Goal: Information Seeking & Learning: Find specific fact

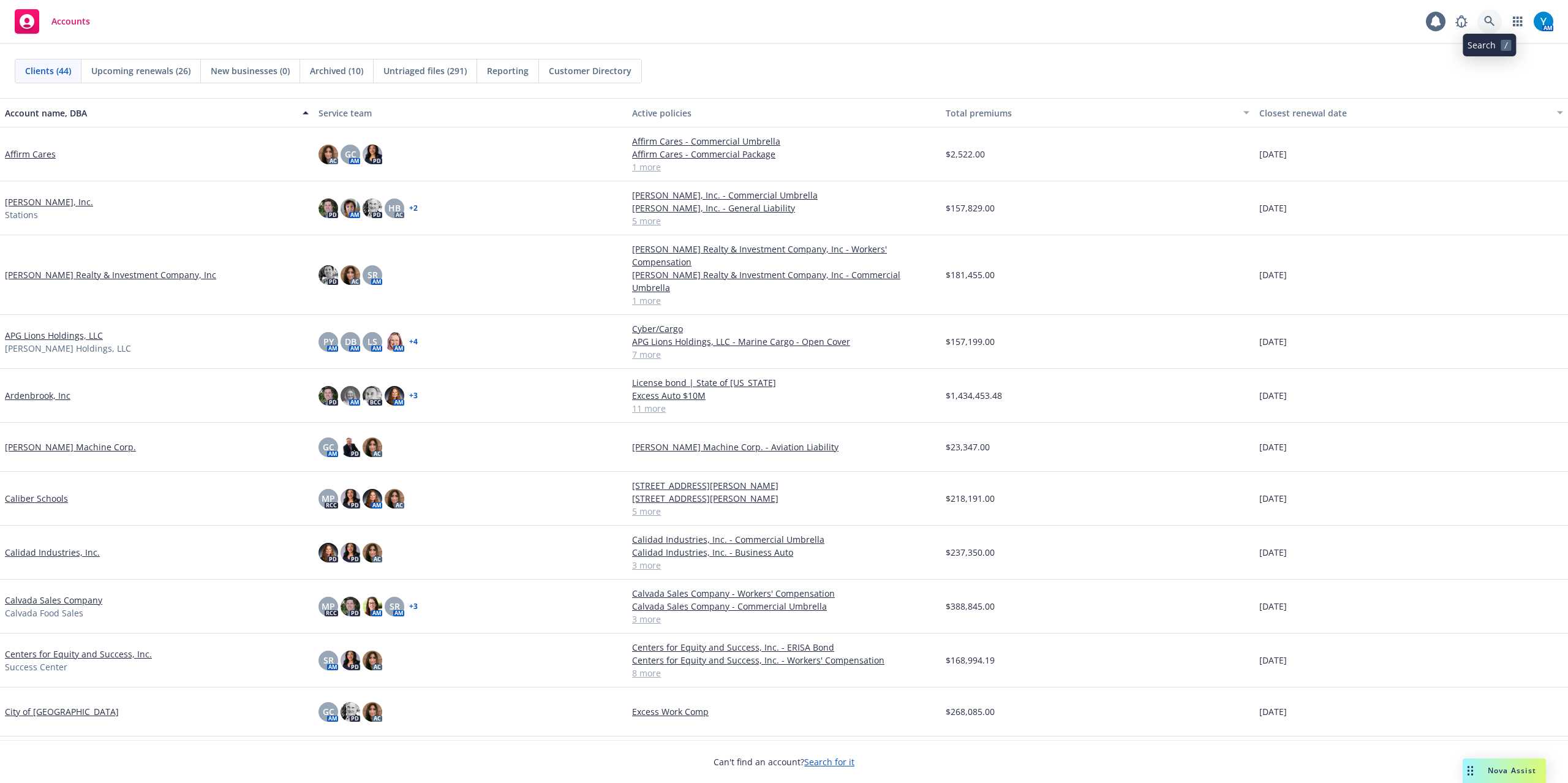
click at [1485, 12] on link at bounding box center [1490, 22] width 25 height 25
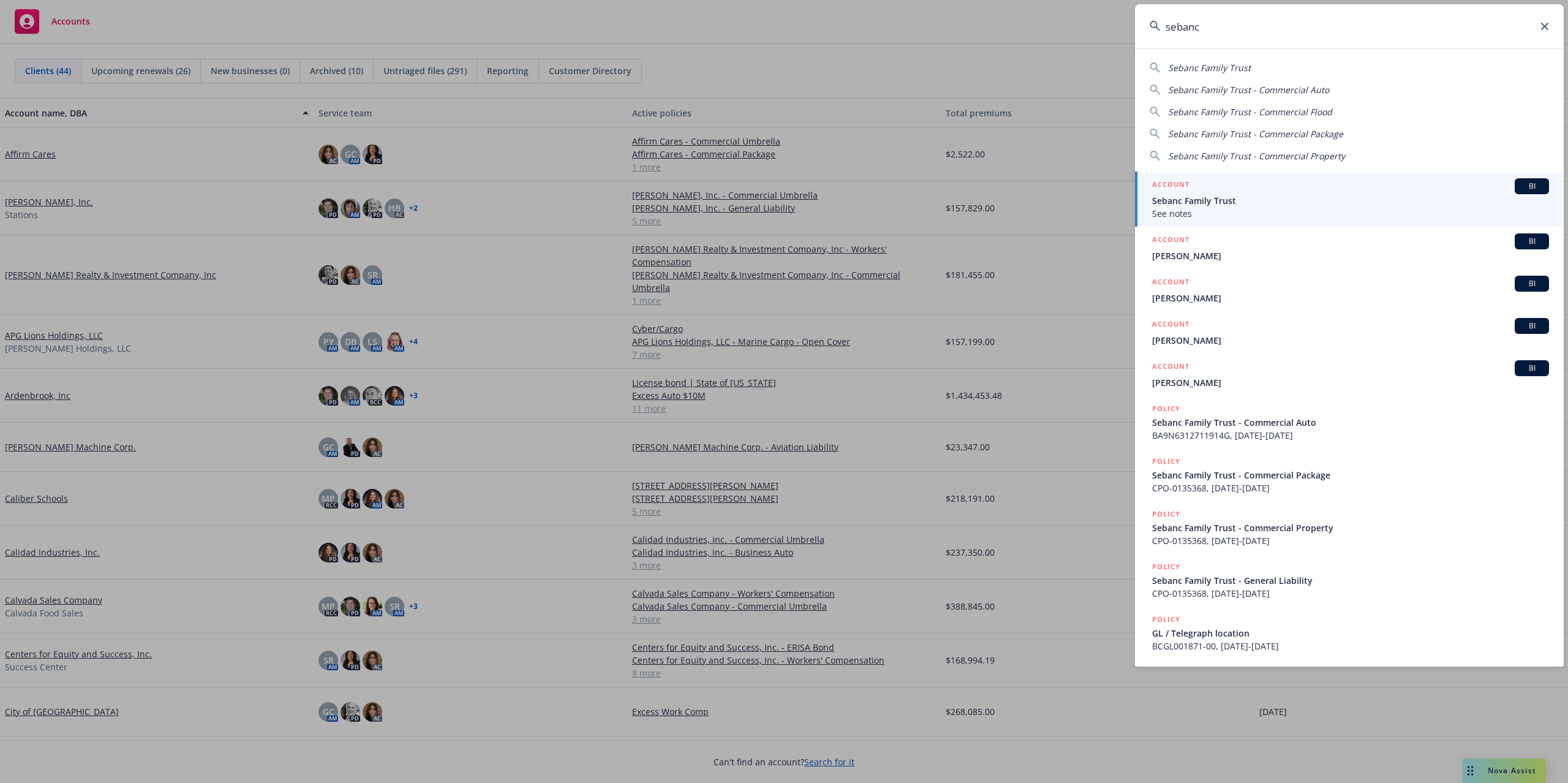
type input "sebanc"
click at [1248, 208] on span "See notes" at bounding box center [1351, 213] width 397 height 13
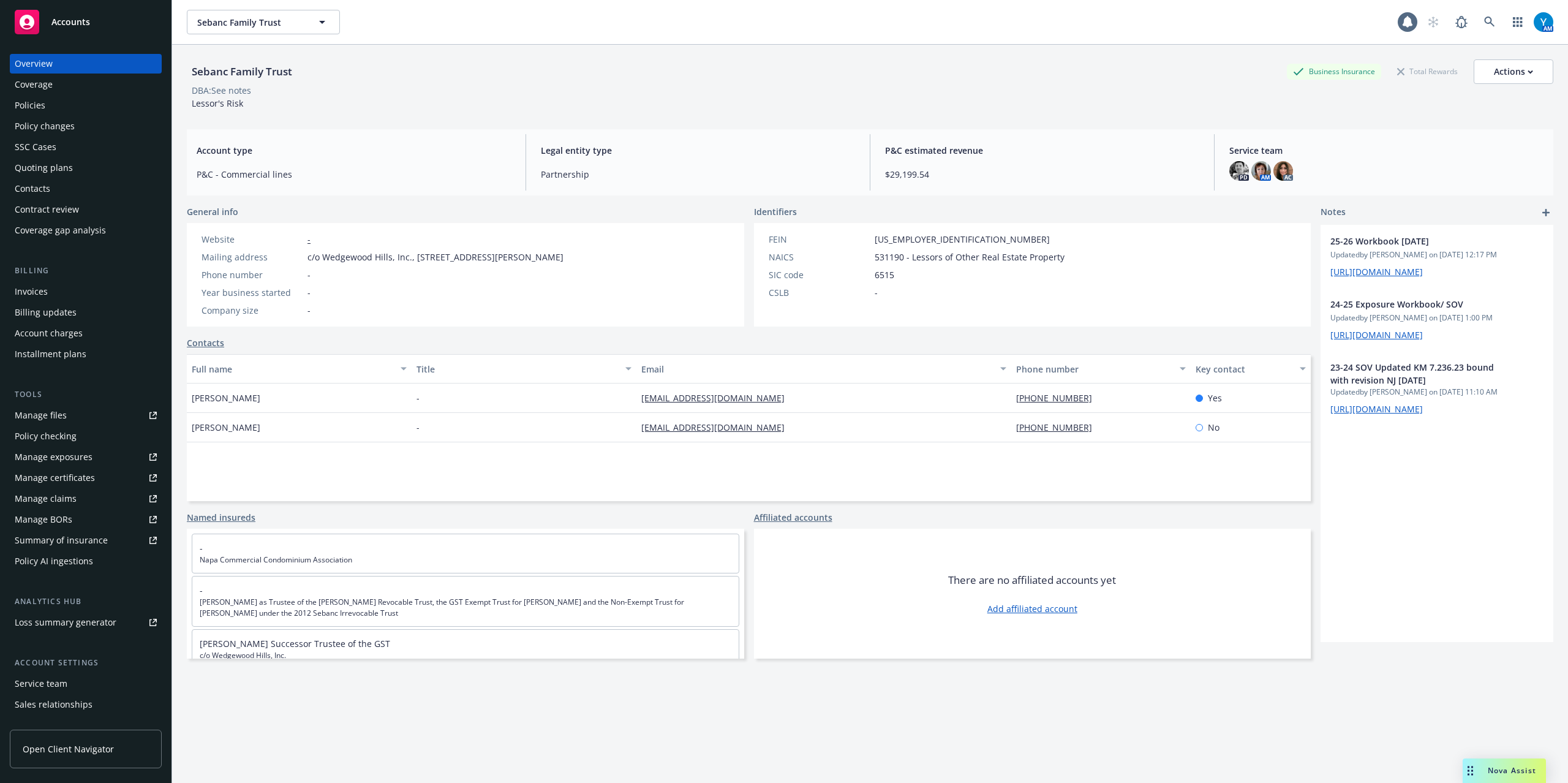
click at [59, 110] on div "Policies" at bounding box center [86, 105] width 142 height 20
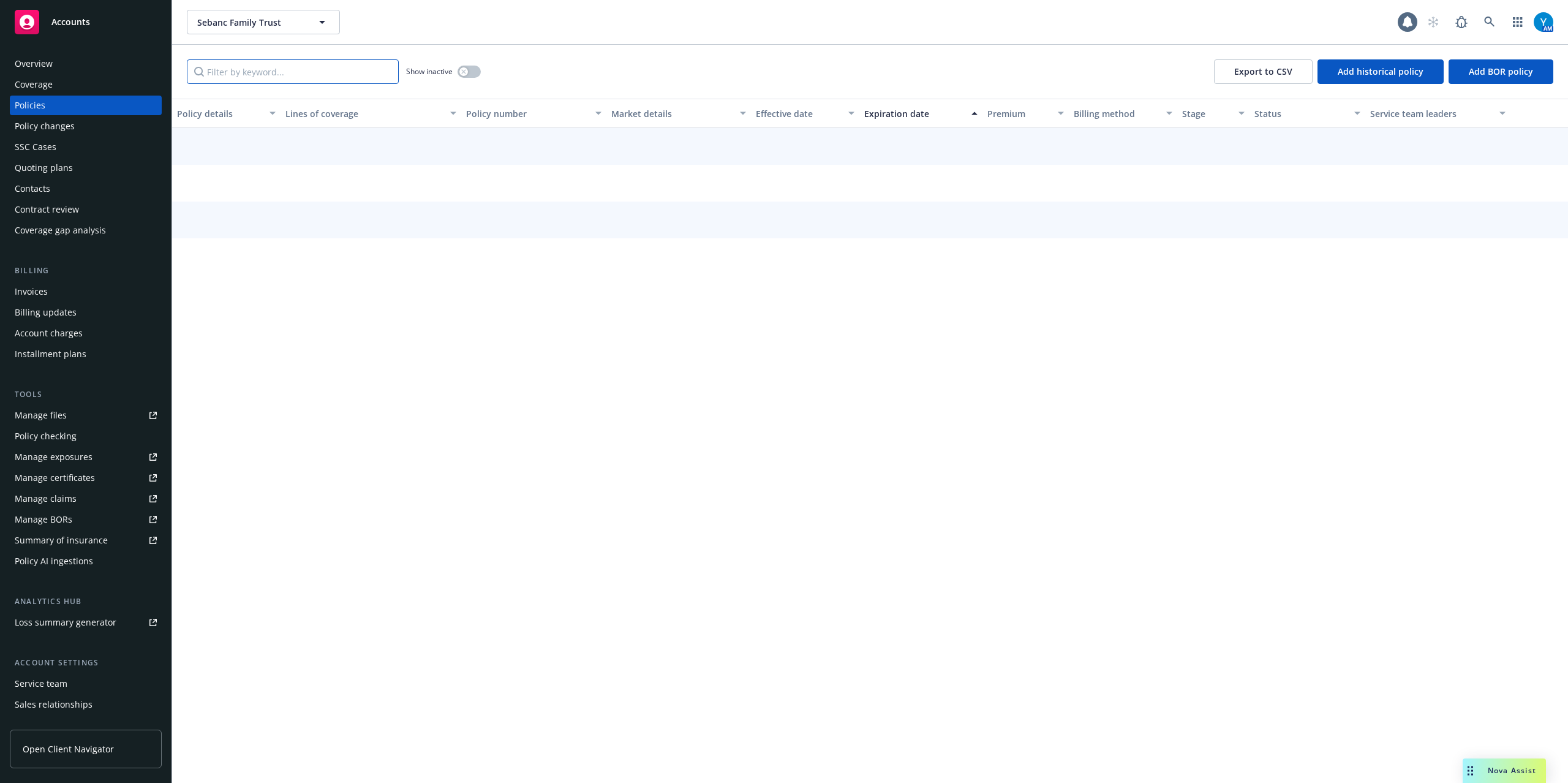
click at [273, 74] on input "Filter by keyword..." at bounding box center [293, 71] width 212 height 25
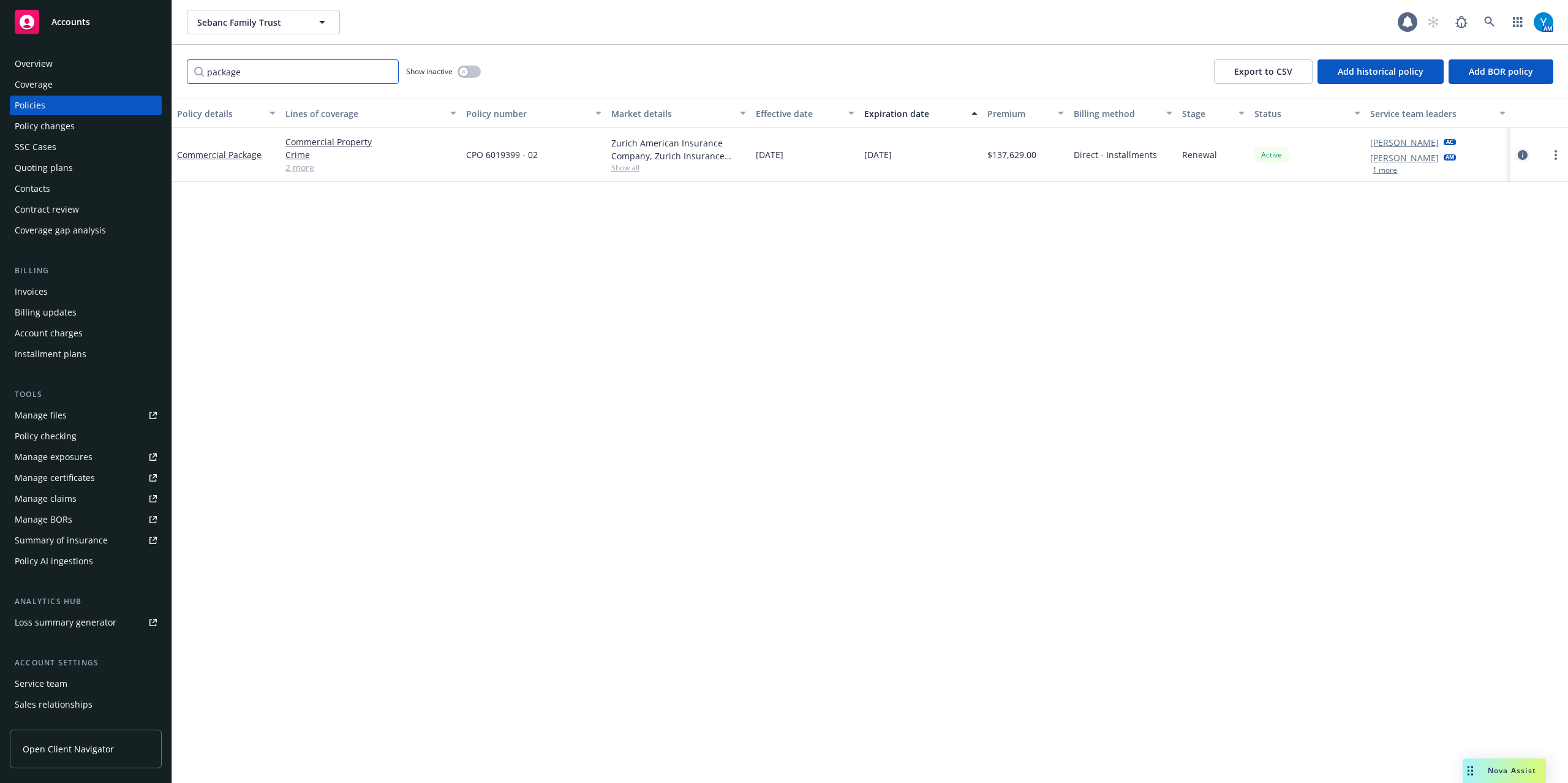
type input "package"
click at [1520, 152] on icon "circleInformation" at bounding box center [1522, 155] width 10 height 10
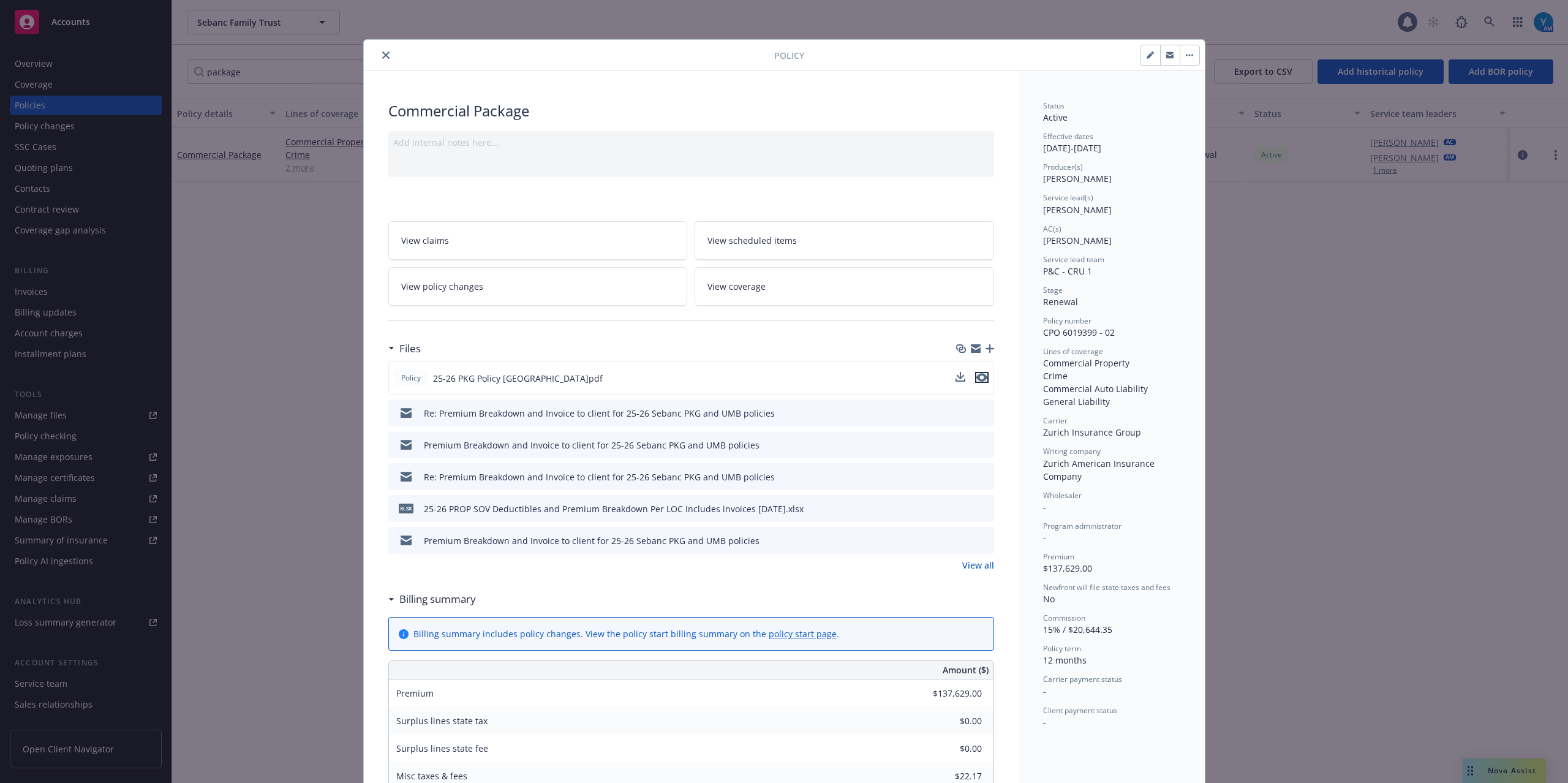
click at [977, 376] on icon "preview file" at bounding box center [982, 377] width 11 height 9
